Goal: Information Seeking & Learning: Learn about a topic

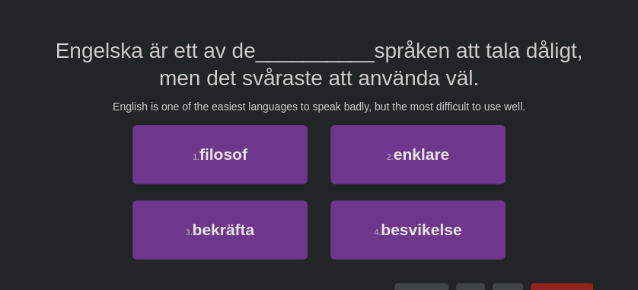
scroll to position [205, 0]
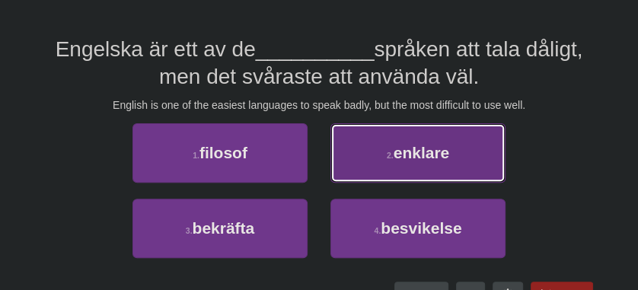
click at [382, 170] on button "2 . enklare" at bounding box center [418, 152] width 175 height 59
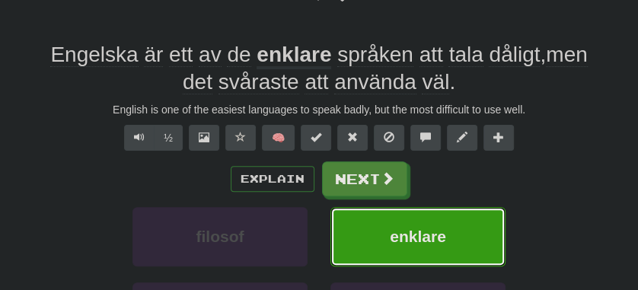
scroll to position [209, 0]
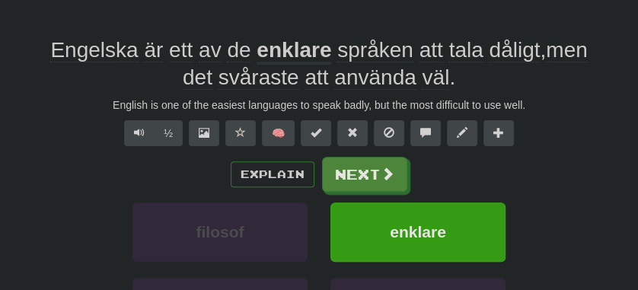
click at [143, 146] on div "/ Score: 472 + 8 50 % Mastered Review: [DATE] Engelska är ett av de enklare spr…" at bounding box center [319, 145] width 548 height 530
click at [141, 137] on span "Text-to-speech controls" at bounding box center [139, 132] width 11 height 11
click at [45, 110] on div "English is one of the easiest languages to speak badly, but the most difficult …" at bounding box center [319, 105] width 548 height 15
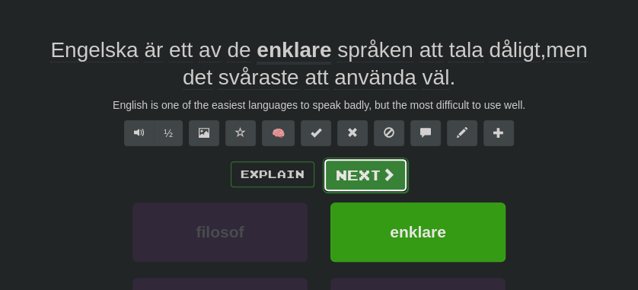
click at [347, 179] on button "Next" at bounding box center [365, 175] width 85 height 35
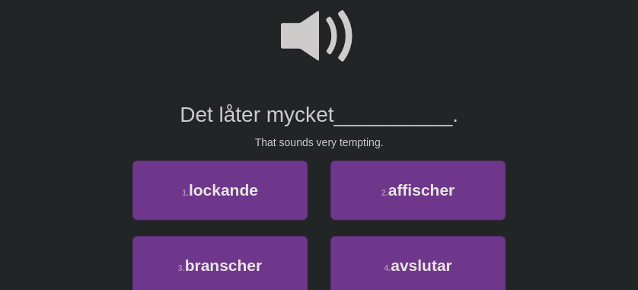
scroll to position [139, 0]
click at [322, 44] on span at bounding box center [319, 36] width 76 height 76
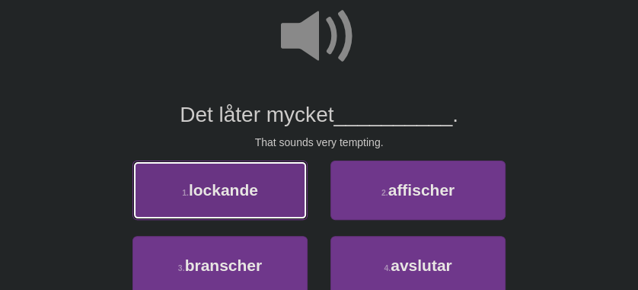
click at [241, 190] on span "lockande" at bounding box center [223, 190] width 69 height 18
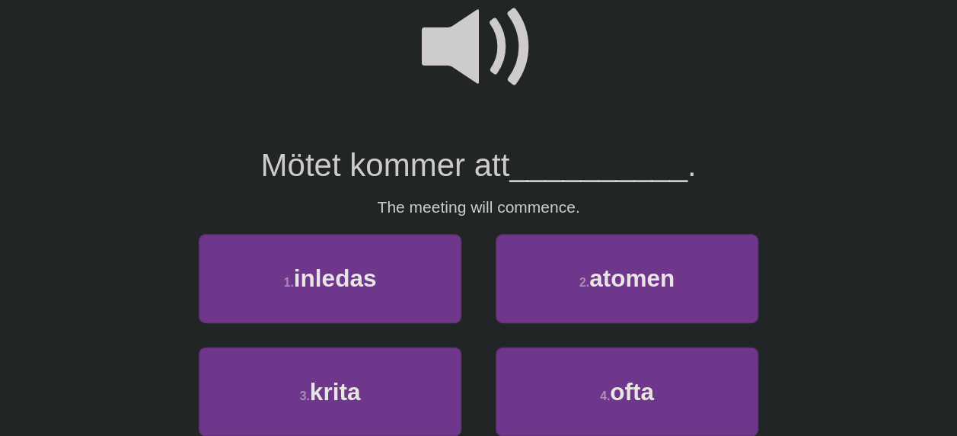
scroll to position [145, 0]
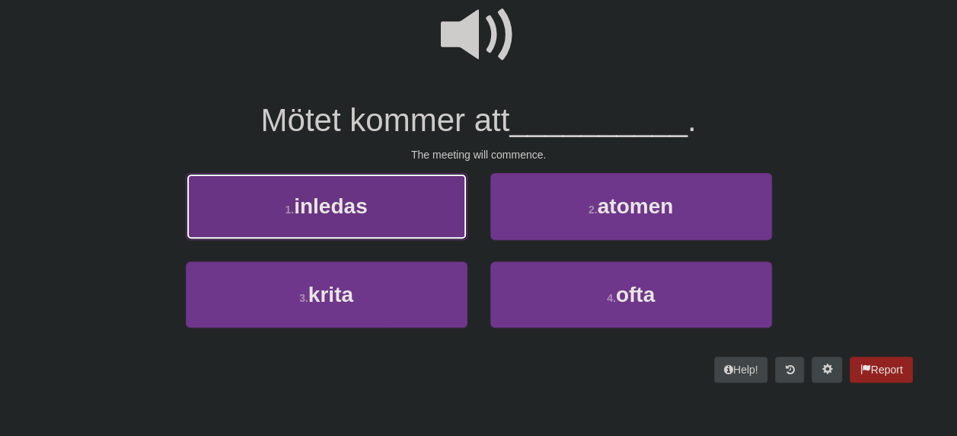
click at [383, 219] on button "1 . inledas" at bounding box center [327, 206] width 282 height 66
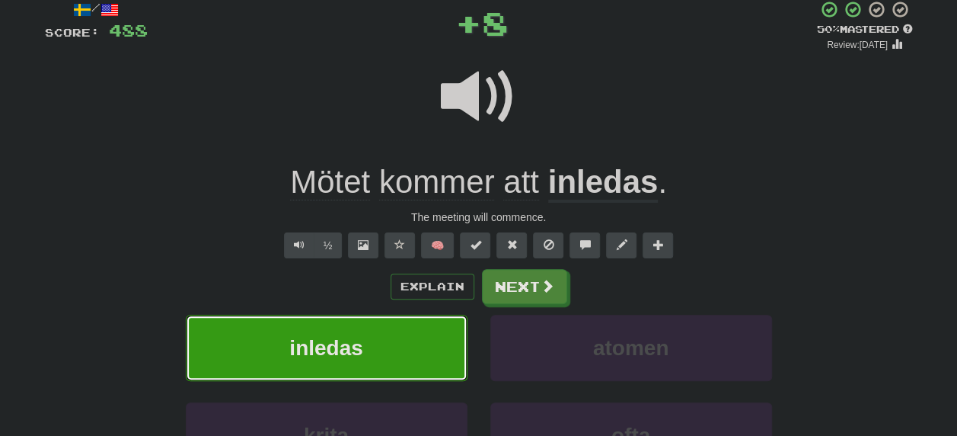
scroll to position [94, 0]
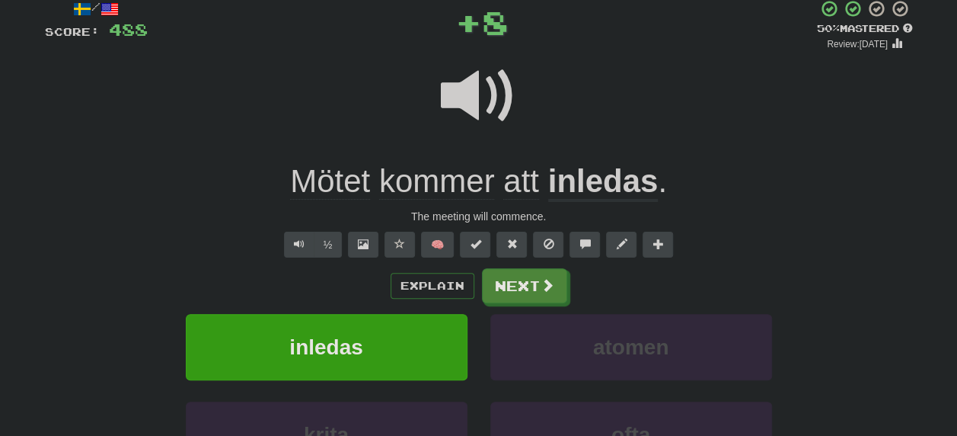
click at [612, 183] on u "inledas" at bounding box center [603, 182] width 110 height 39
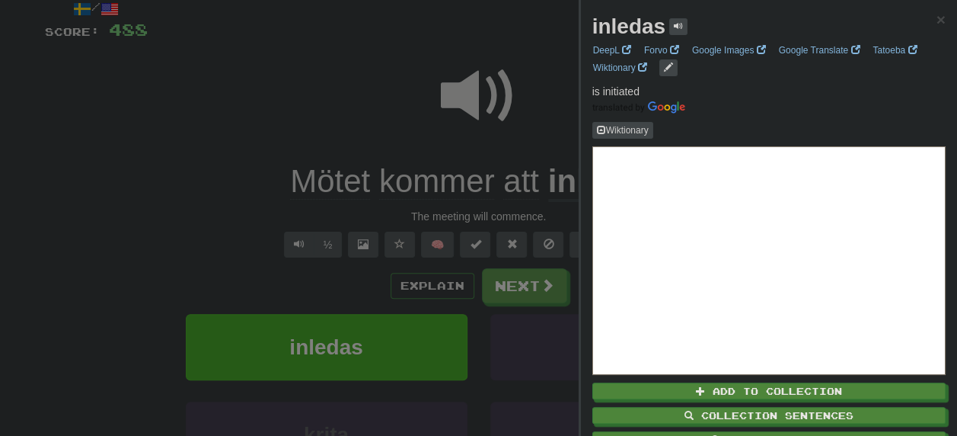
click at [227, 43] on div at bounding box center [478, 218] width 957 height 436
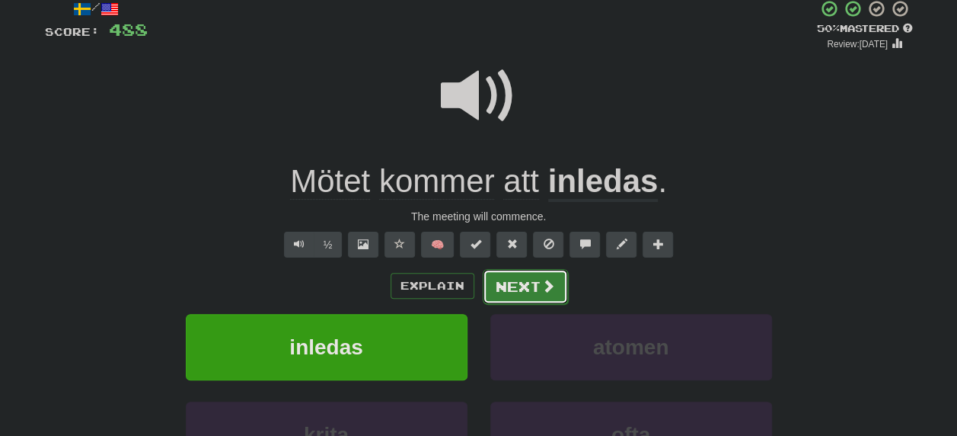
click at [493, 282] on button "Next" at bounding box center [525, 286] width 85 height 35
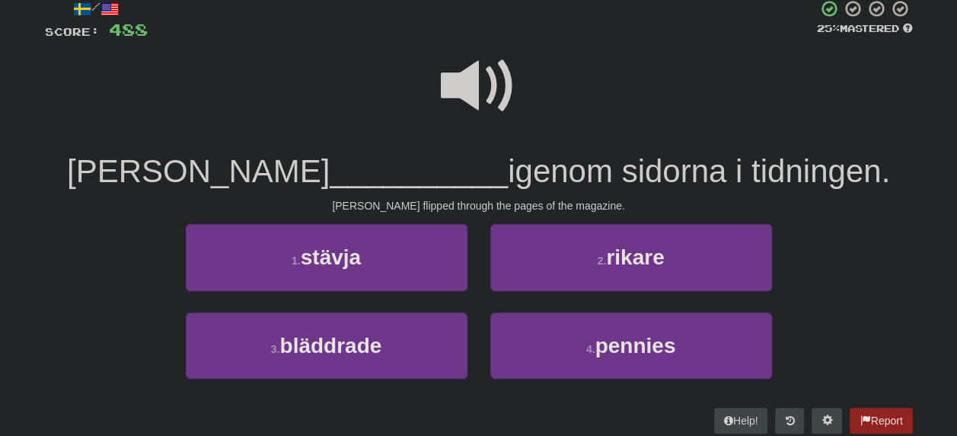
click at [510, 84] on span at bounding box center [479, 86] width 76 height 76
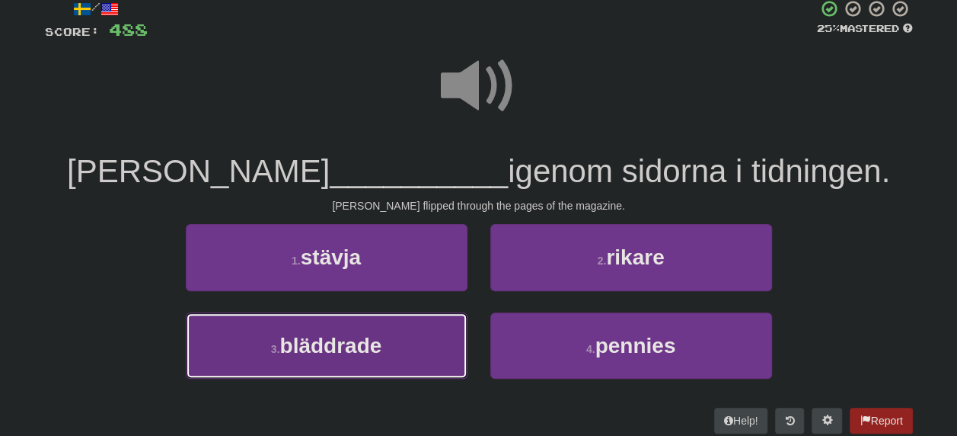
click at [401, 289] on button "3 . bläddrade" at bounding box center [327, 345] width 282 height 66
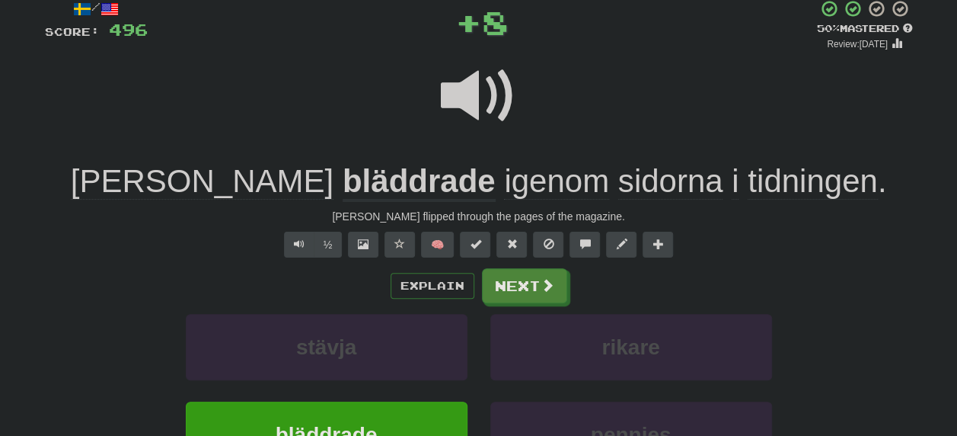
click at [343, 181] on u "bläddrade" at bounding box center [419, 182] width 153 height 39
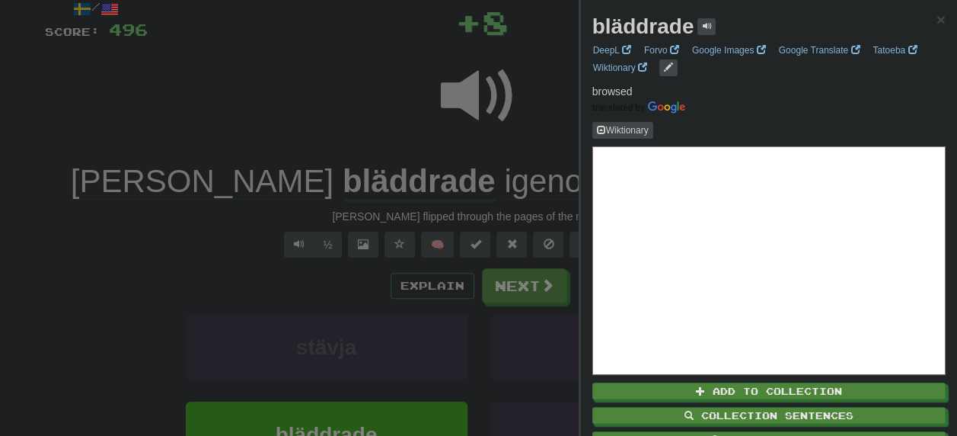
click at [315, 66] on div at bounding box center [478, 218] width 957 height 436
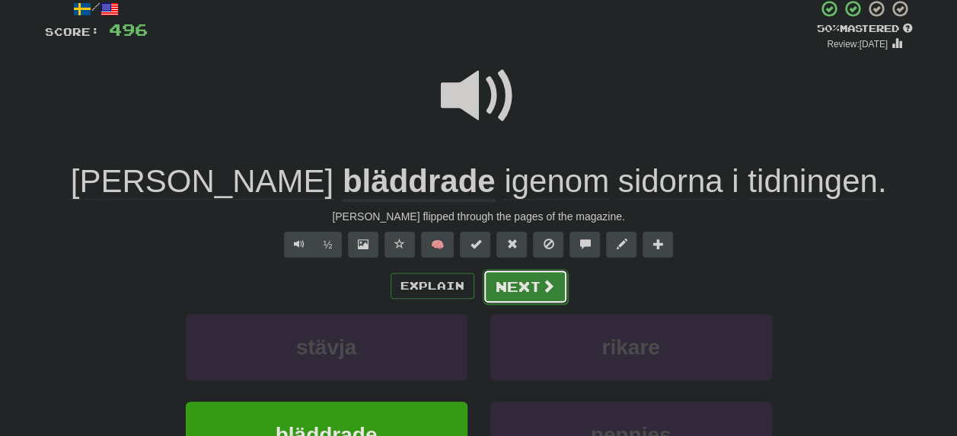
click at [530, 280] on button "Next" at bounding box center [525, 286] width 85 height 35
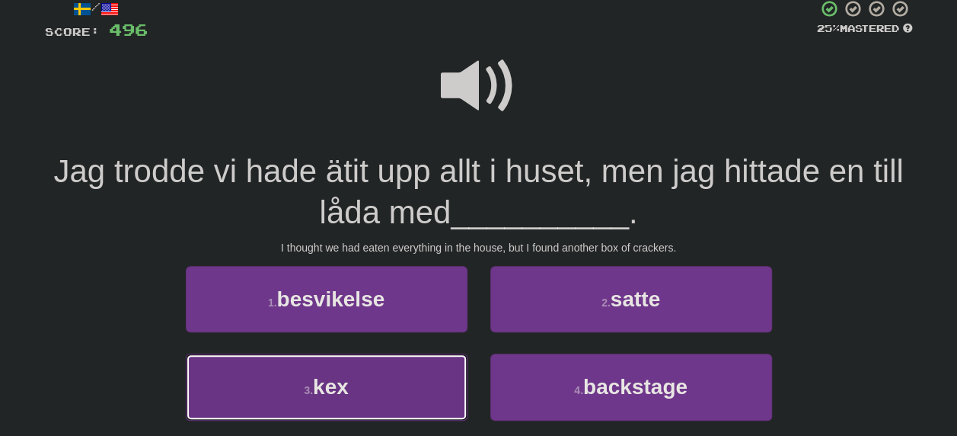
click at [431, 289] on button "3 . kex" at bounding box center [327, 386] width 282 height 66
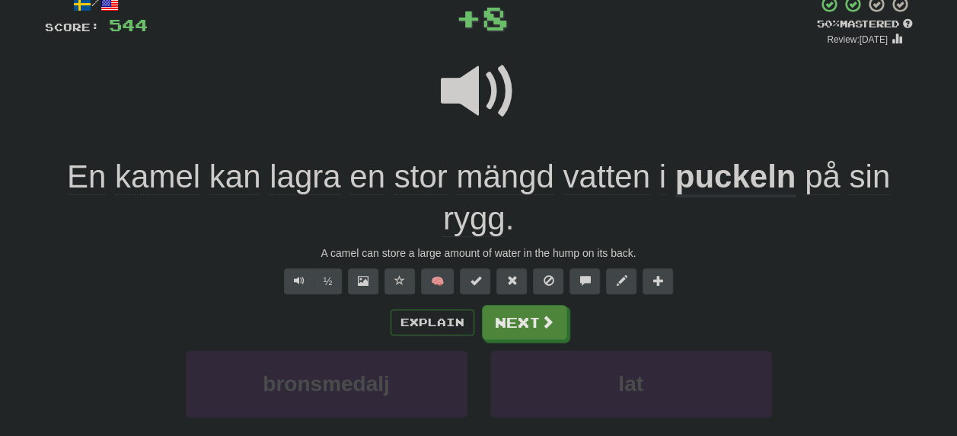
scroll to position [98, 0]
click at [388, 286] on button at bounding box center [400, 282] width 30 height 26
click at [287, 289] on div "Explain Next" at bounding box center [479, 322] width 868 height 35
click at [638, 172] on u "puckeln" at bounding box center [736, 178] width 121 height 39
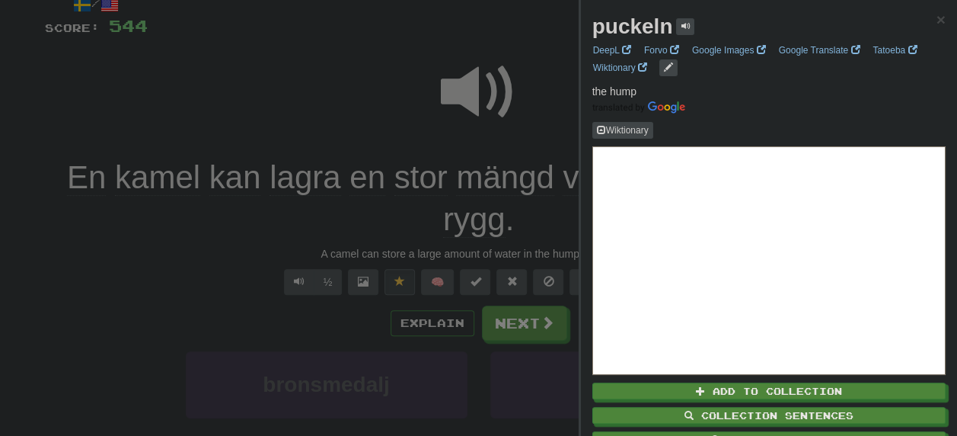
click at [315, 183] on div at bounding box center [478, 218] width 957 height 436
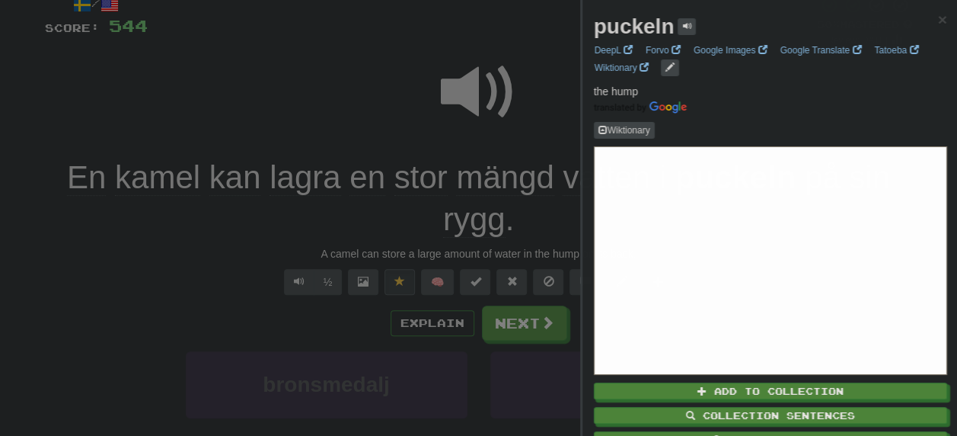
click at [315, 183] on div at bounding box center [478, 218] width 957 height 436
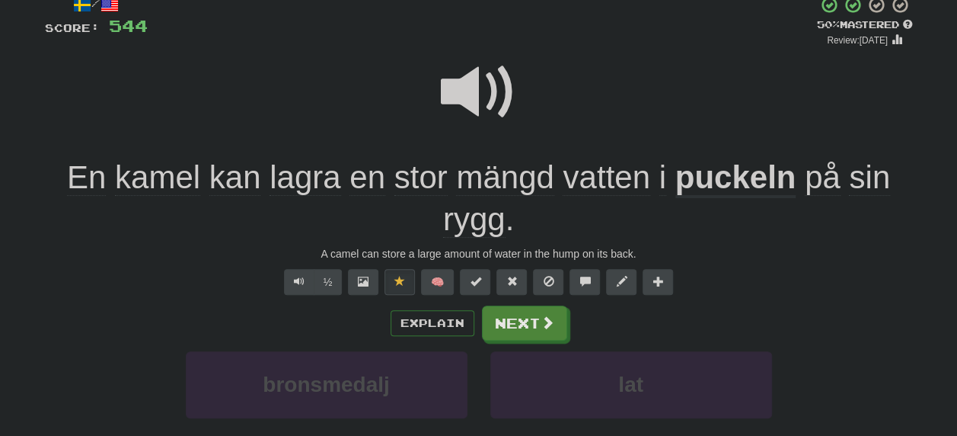
click at [350, 183] on span "lagra" at bounding box center [368, 177] width 36 height 37
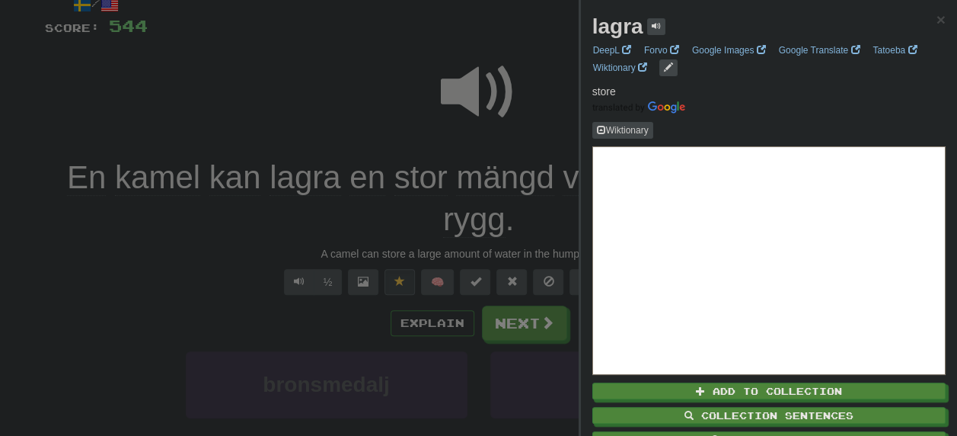
click at [43, 289] on div at bounding box center [478, 218] width 957 height 436
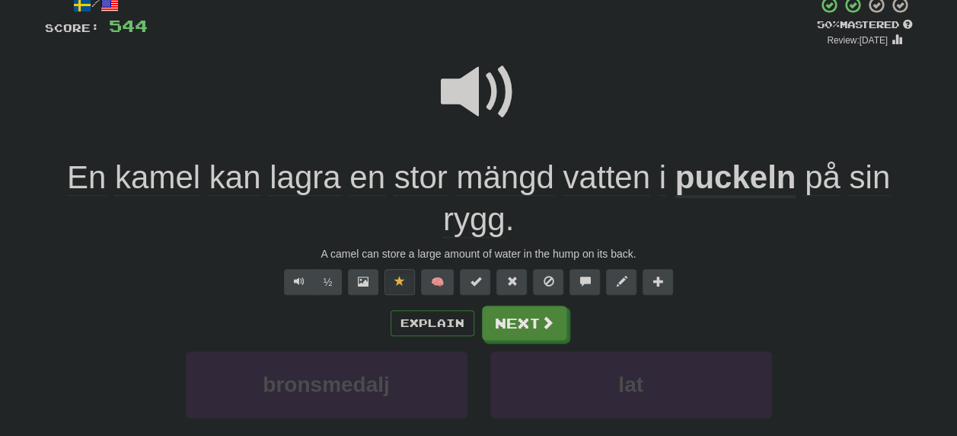
click at [127, 276] on div "½ 🧠" at bounding box center [479, 282] width 868 height 26
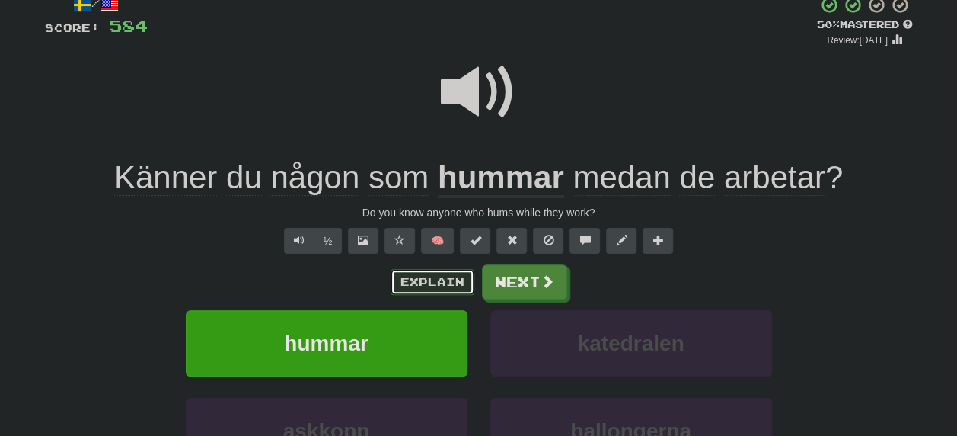
click at [419, 271] on button "Explain" at bounding box center [433, 282] width 84 height 26
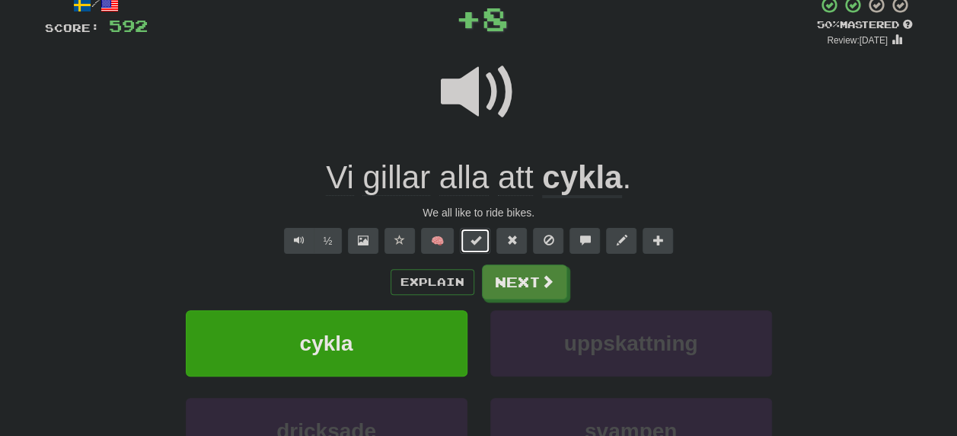
click at [480, 238] on span at bounding box center [475, 240] width 11 height 11
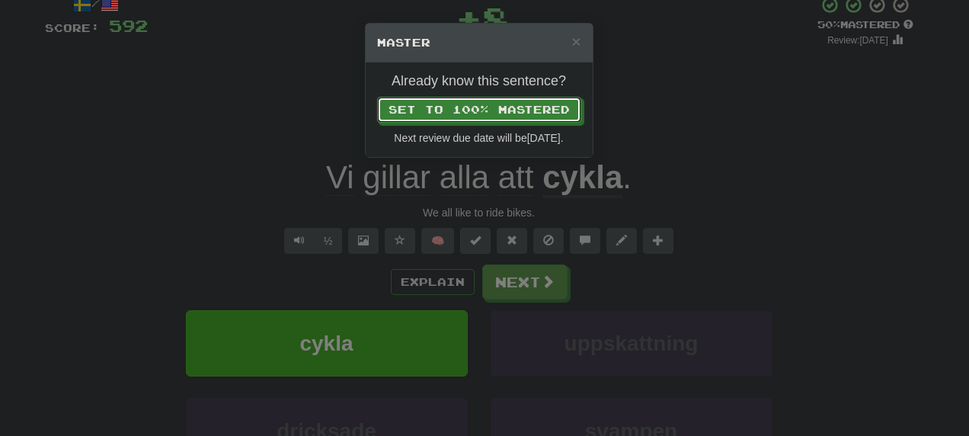
click at [377, 97] on button "Set to 100% Mastered" at bounding box center [479, 110] width 204 height 26
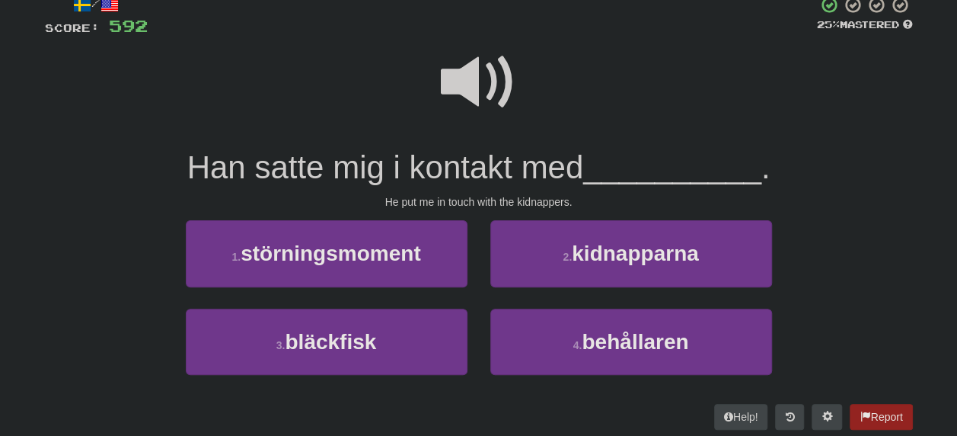
click at [442, 69] on span at bounding box center [479, 82] width 76 height 76
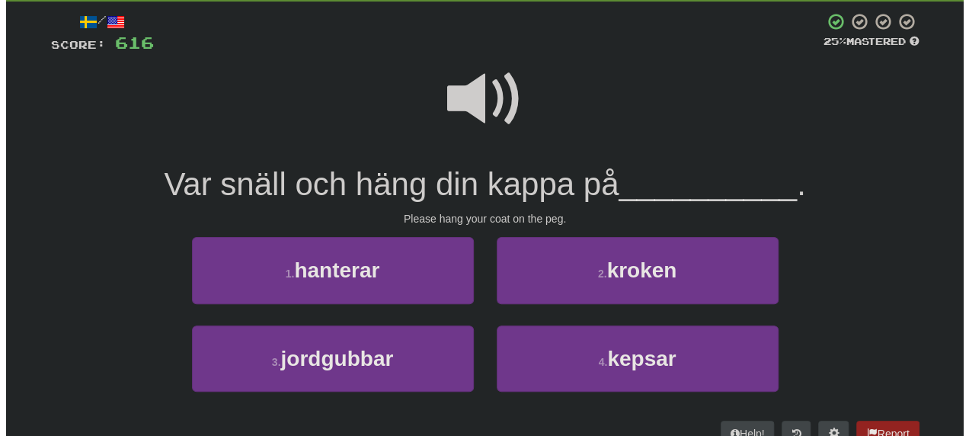
scroll to position [82, 0]
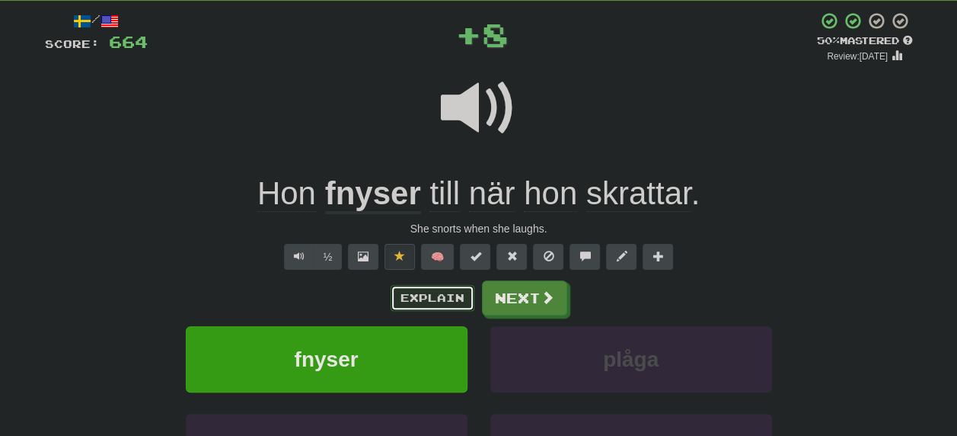
click at [431, 289] on button "Explain" at bounding box center [433, 298] width 84 height 26
click at [616, 257] on span at bounding box center [621, 256] width 11 height 11
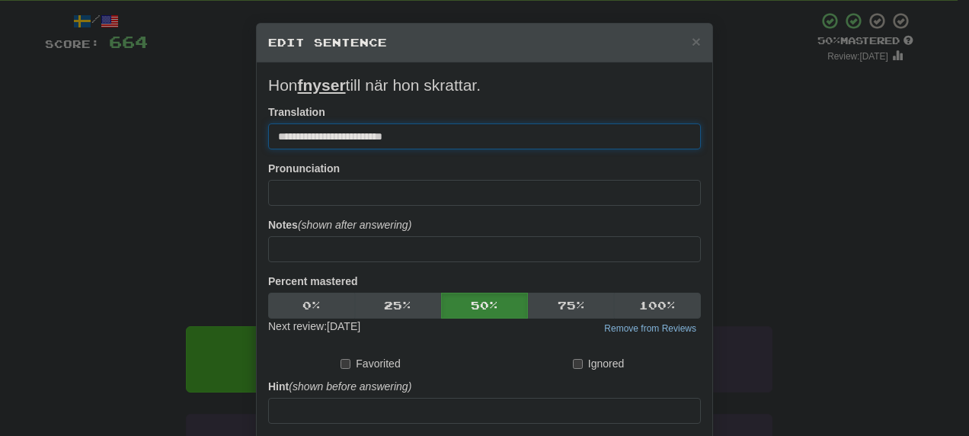
click at [324, 142] on input "**********" at bounding box center [484, 136] width 433 height 26
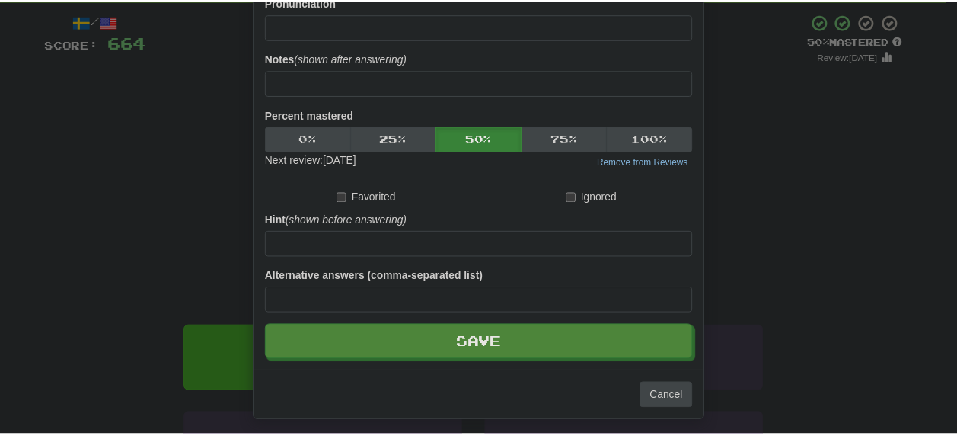
scroll to position [168, 0]
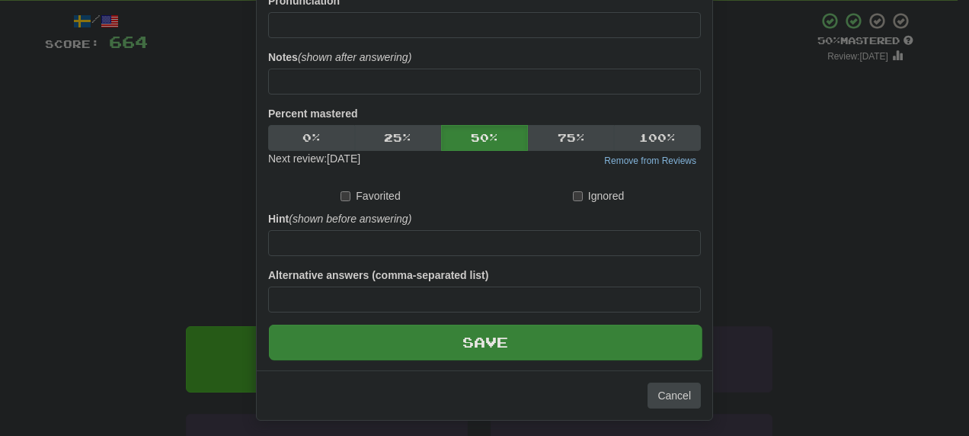
type input "**********"
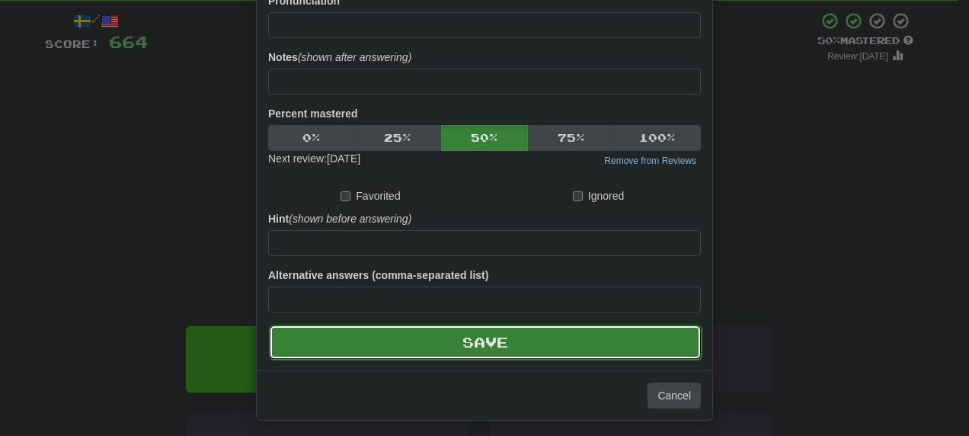
click at [463, 289] on button "Save" at bounding box center [485, 341] width 433 height 35
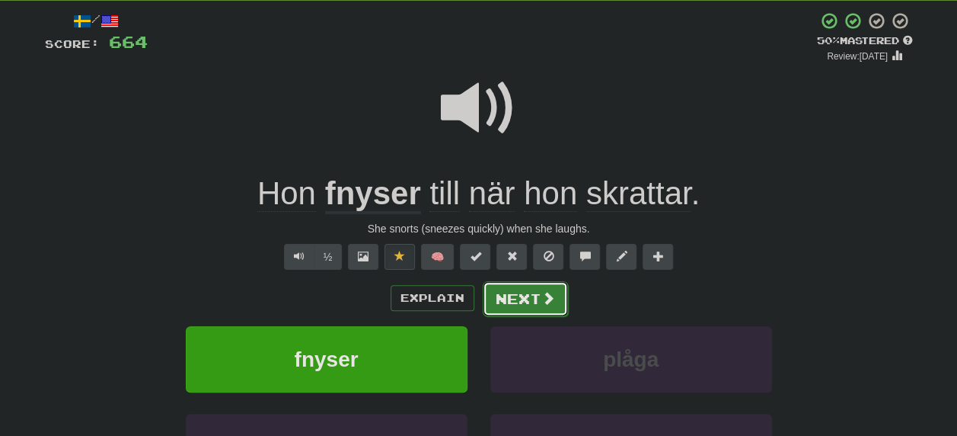
click at [510, 289] on button "Next" at bounding box center [525, 298] width 85 height 35
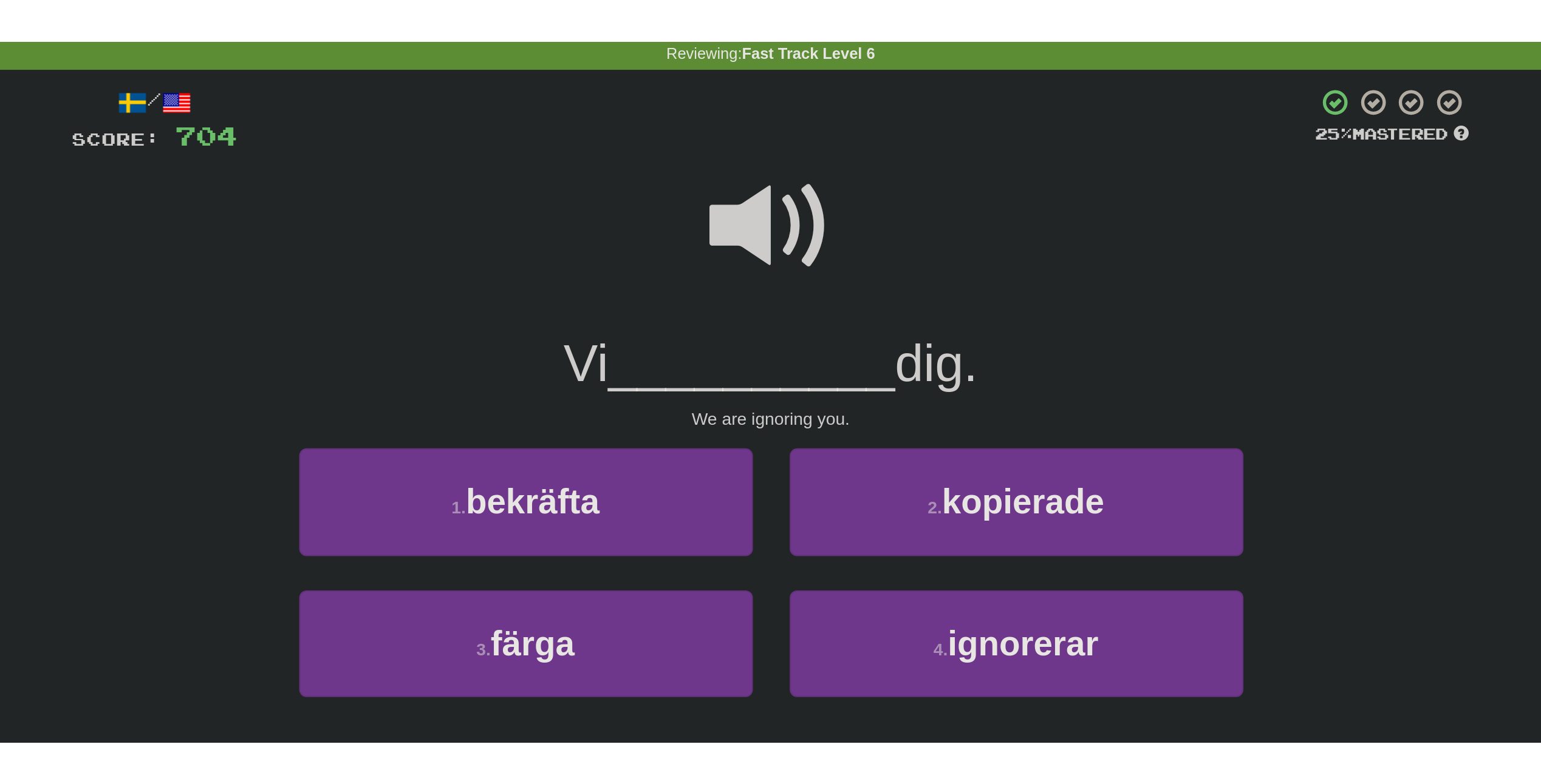
scroll to position [52, 0]
